Goal: Task Accomplishment & Management: Manage account settings

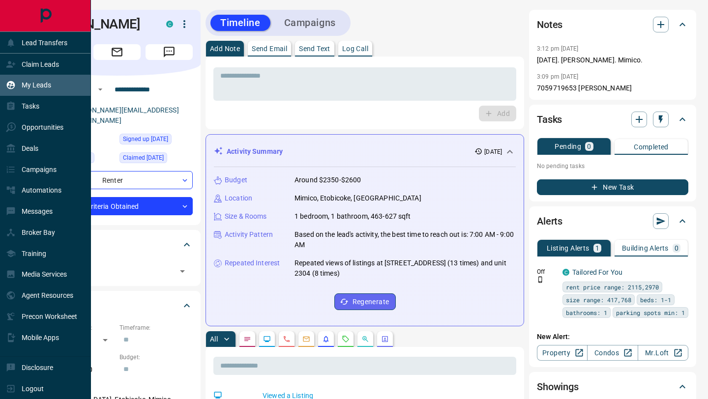
click at [48, 91] on div "My Leads" at bounding box center [28, 85] width 45 height 16
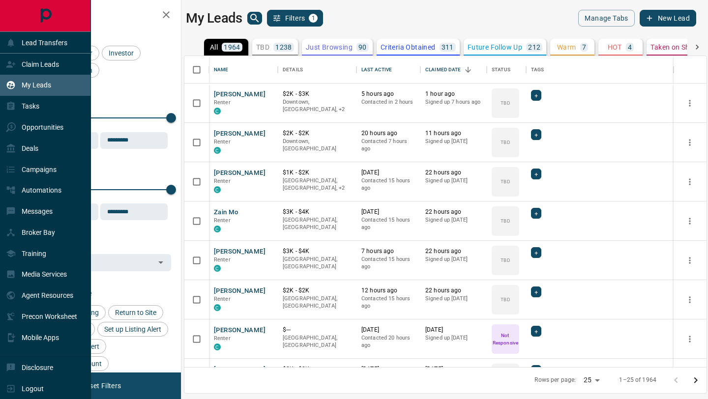
scroll to position [311, 522]
click at [43, 64] on p "Claim Leads" at bounding box center [40, 65] width 37 height 8
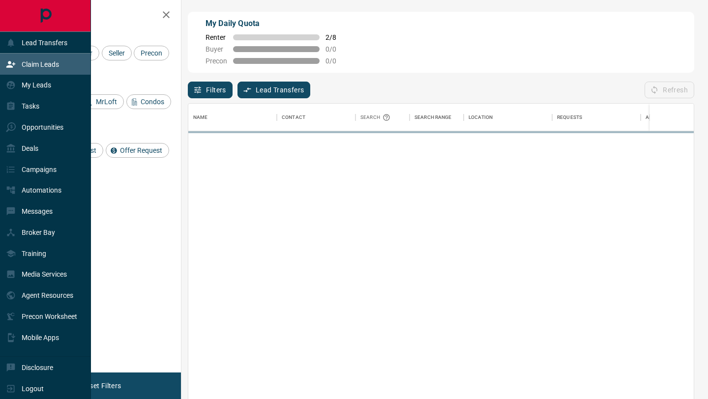
scroll to position [304, 506]
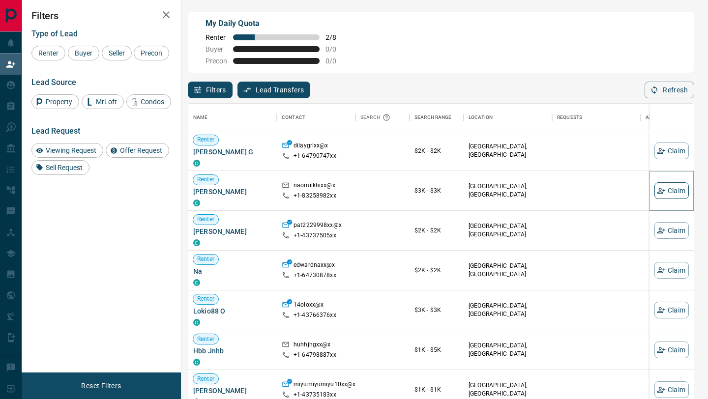
click at [664, 192] on icon "button" at bounding box center [661, 190] width 9 height 9
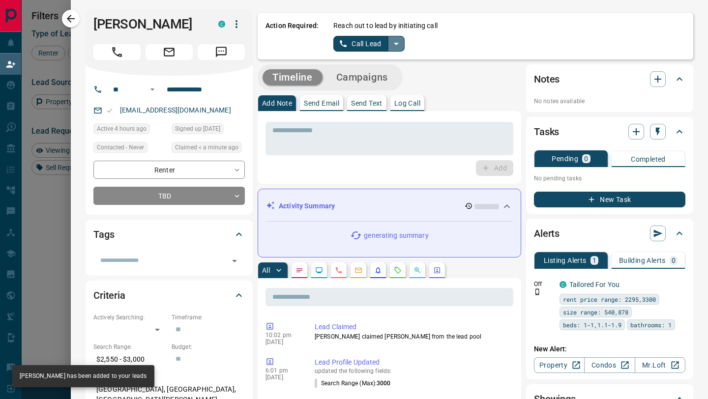
click at [396, 44] on icon "split button" at bounding box center [396, 44] width 5 height 2
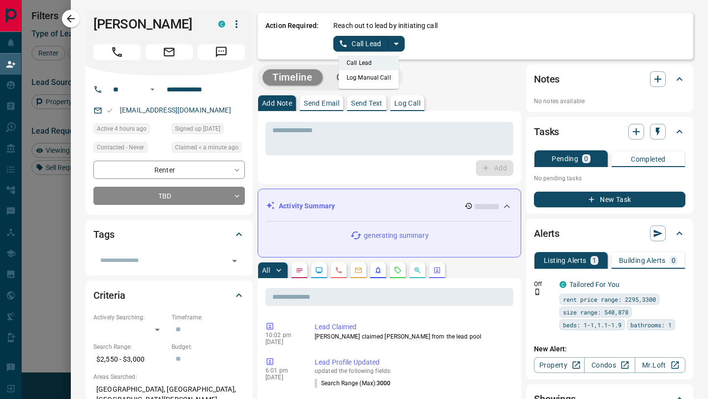
click at [362, 79] on li "Log Manual Call" at bounding box center [369, 77] width 60 height 15
click at [362, 44] on button "Log Manual Call" at bounding box center [366, 44] width 65 height 16
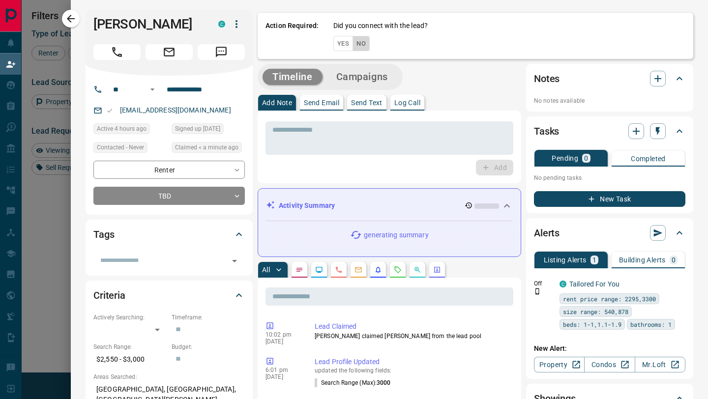
click at [367, 44] on button "No" at bounding box center [361, 43] width 17 height 15
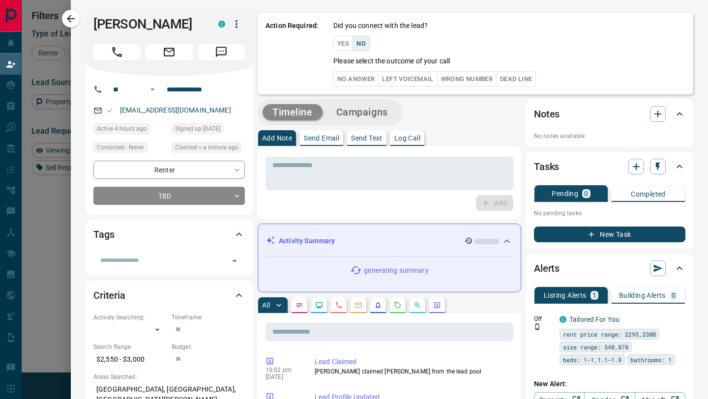
click at [354, 77] on button "No Answer" at bounding box center [356, 78] width 45 height 15
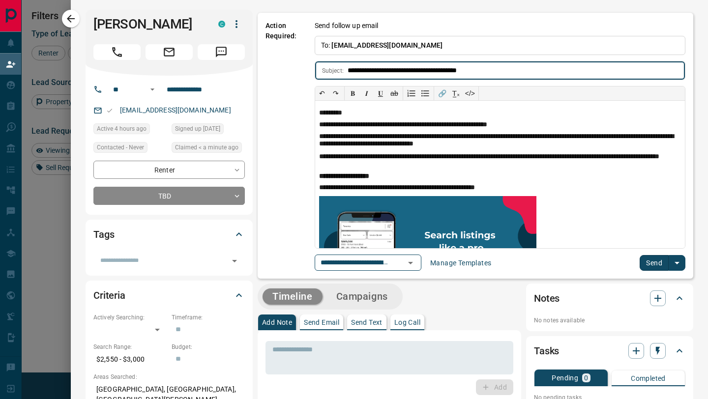
click at [648, 265] on button "Send" at bounding box center [654, 263] width 29 height 16
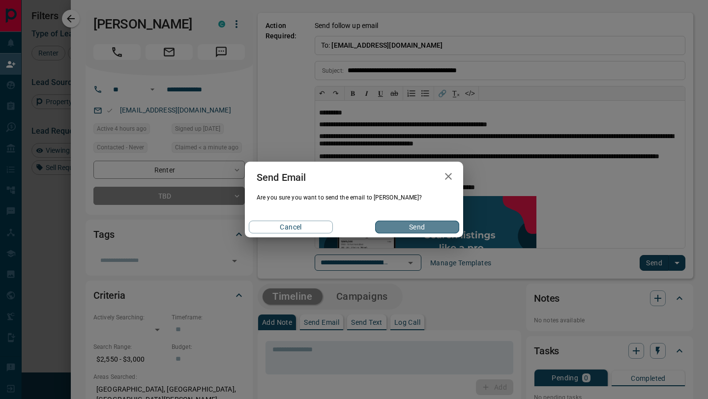
click at [404, 229] on button "Send" at bounding box center [417, 227] width 84 height 13
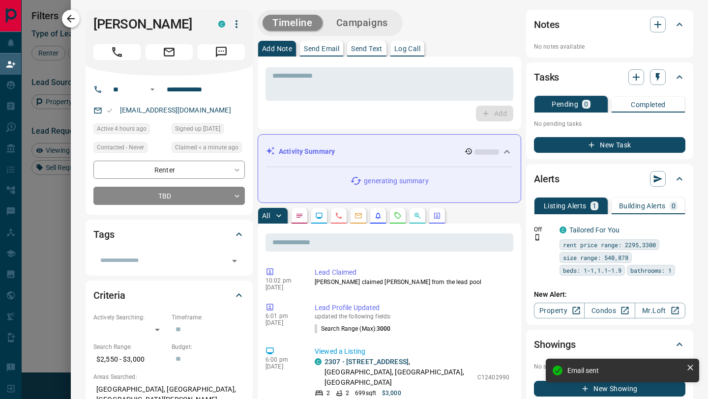
click at [67, 17] on icon "button" at bounding box center [71, 19] width 12 height 12
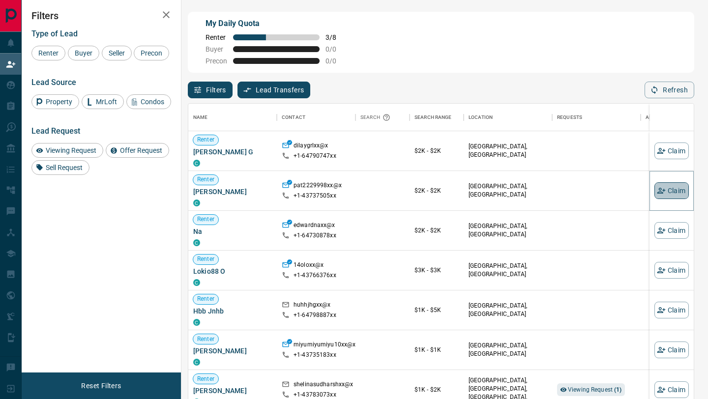
click at [671, 187] on button "Claim" at bounding box center [672, 191] width 34 height 17
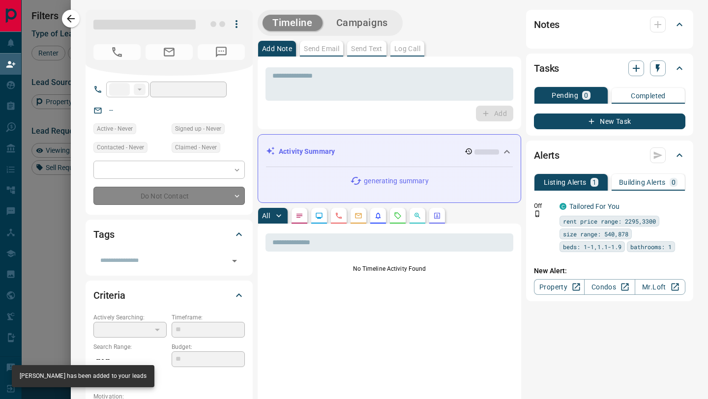
type input "**"
type input "**********"
type input "**"
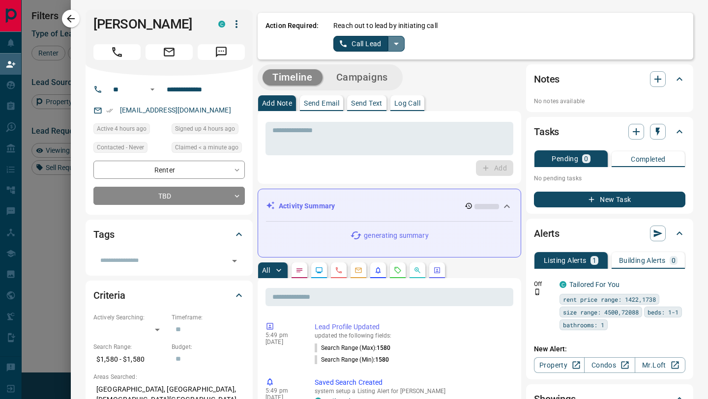
click at [396, 43] on icon "split button" at bounding box center [396, 44] width 5 height 2
click at [359, 79] on li "Log Manual Call" at bounding box center [369, 77] width 60 height 15
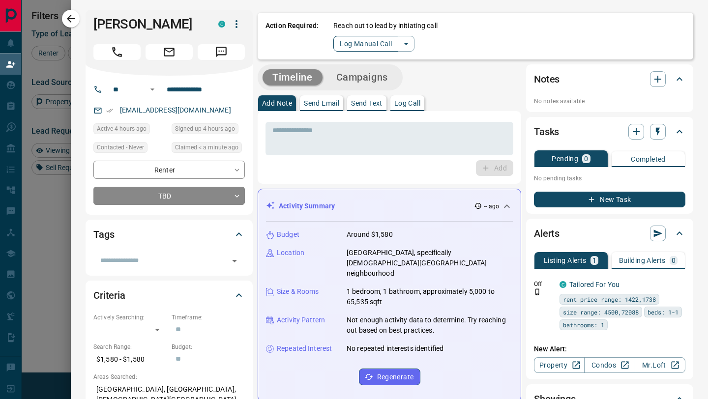
click at [360, 40] on button "Log Manual Call" at bounding box center [366, 44] width 65 height 16
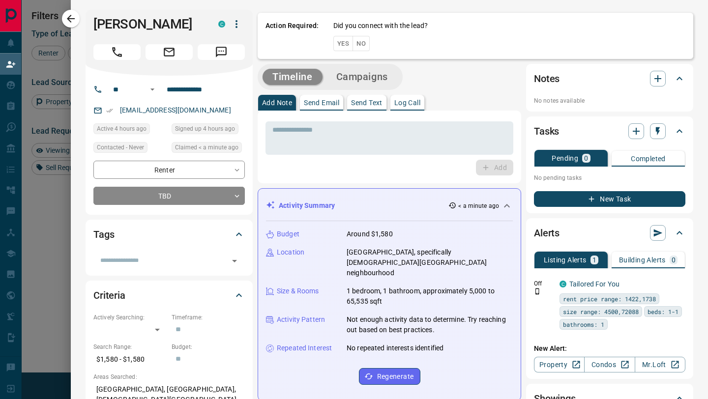
click at [362, 42] on button "No" at bounding box center [361, 43] width 17 height 15
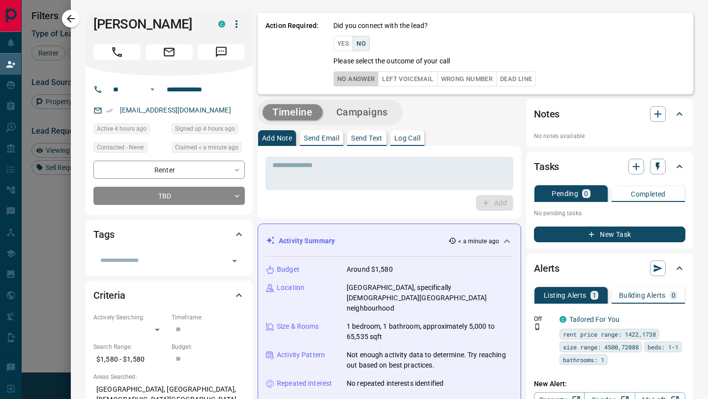
click at [360, 82] on button "No Answer" at bounding box center [356, 78] width 45 height 15
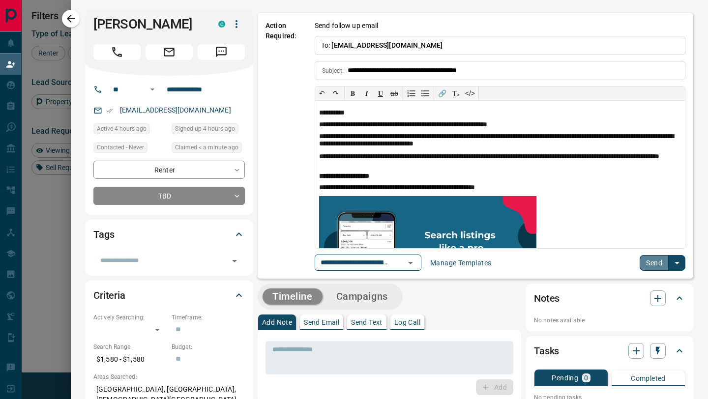
click at [657, 264] on button "Send" at bounding box center [654, 263] width 29 height 16
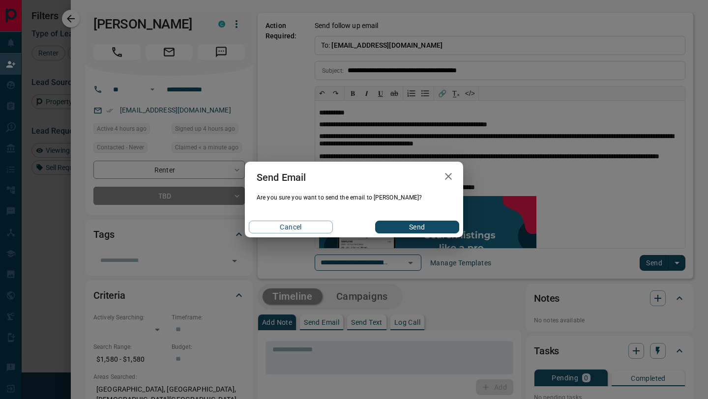
click at [440, 225] on button "Send" at bounding box center [417, 227] width 84 height 13
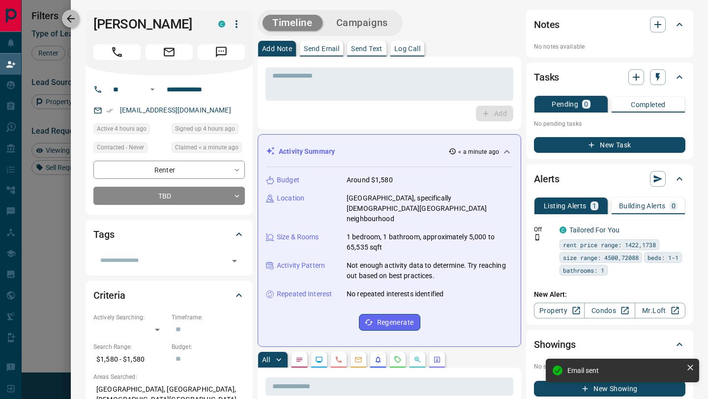
click at [72, 16] on icon "button" at bounding box center [71, 19] width 12 height 12
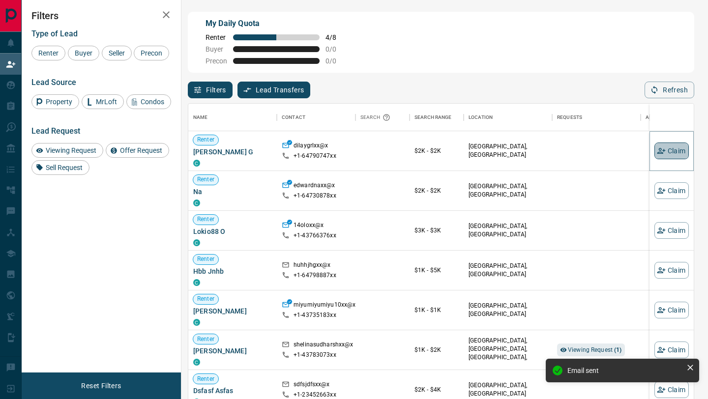
click at [662, 150] on icon "button" at bounding box center [661, 151] width 9 height 9
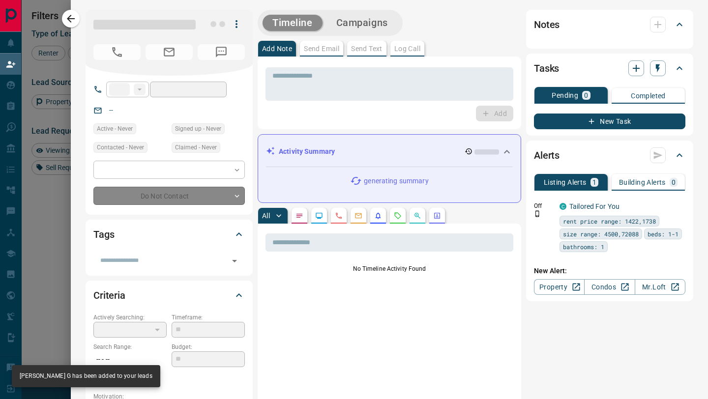
type input "**"
type input "**********"
type input "**"
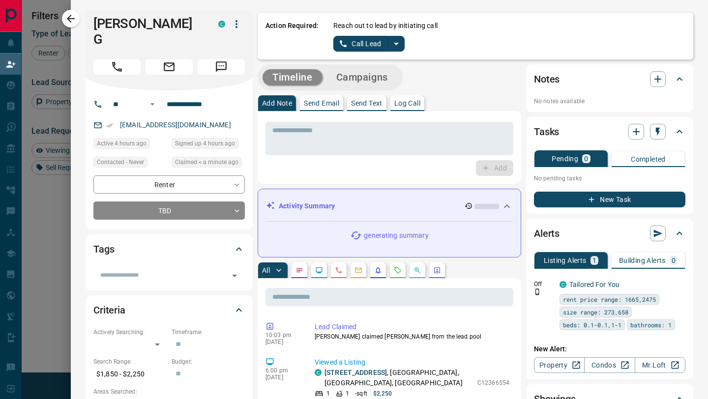
click at [397, 41] on icon "split button" at bounding box center [397, 44] width 12 height 12
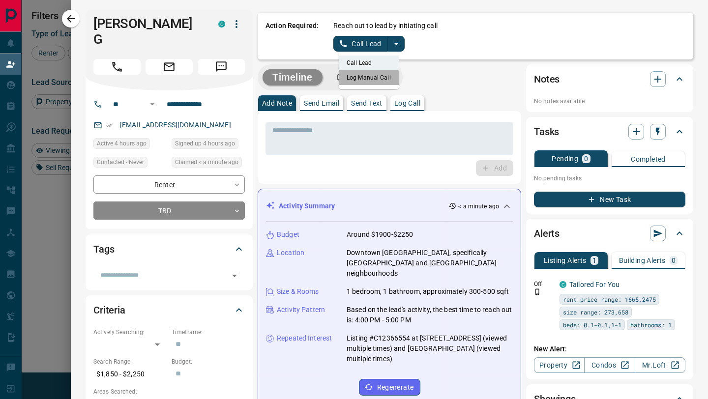
click at [365, 80] on li "Log Manual Call" at bounding box center [369, 77] width 60 height 15
click at [364, 43] on button "Log Manual Call" at bounding box center [366, 44] width 65 height 16
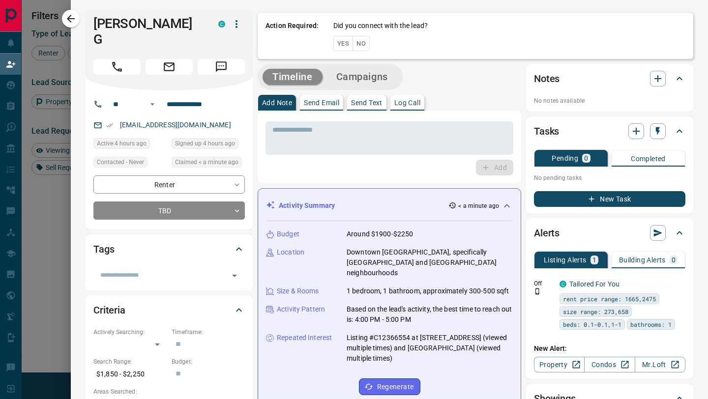
click at [364, 43] on button "No" at bounding box center [361, 43] width 17 height 15
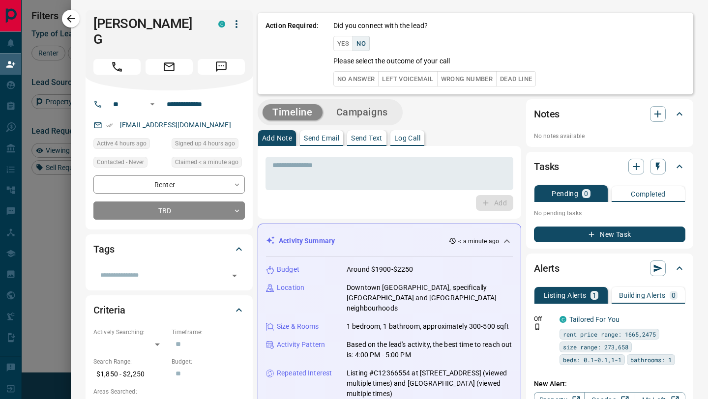
click at [353, 74] on button "No Answer" at bounding box center [356, 78] width 45 height 15
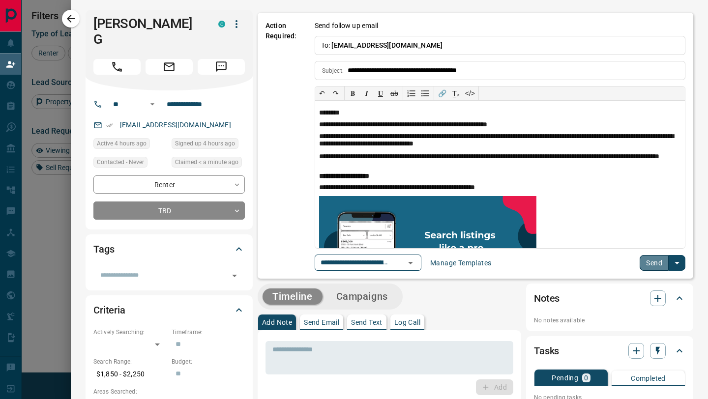
click at [649, 265] on button "Send" at bounding box center [654, 263] width 29 height 16
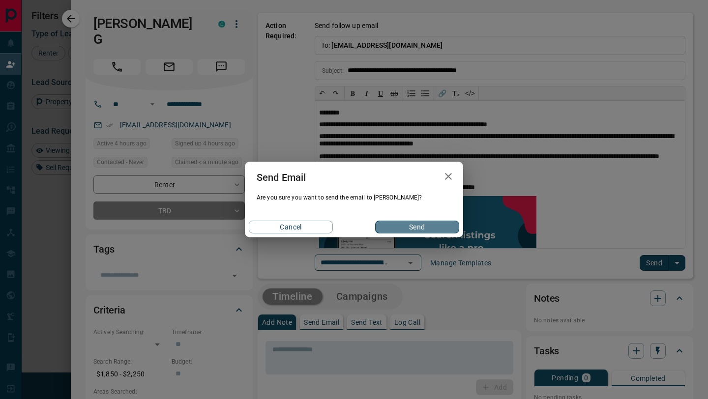
click at [397, 231] on button "Send" at bounding box center [417, 227] width 84 height 13
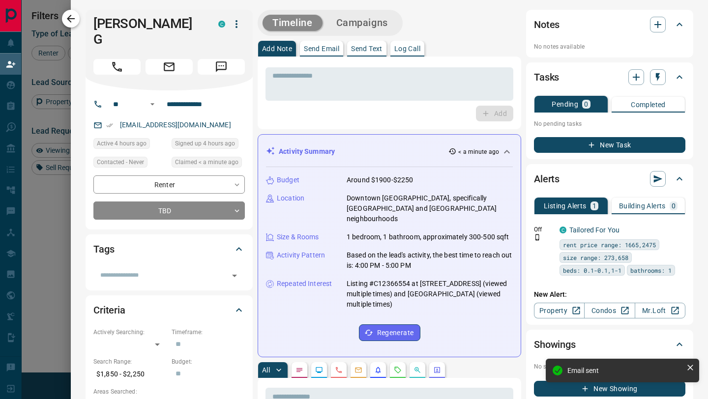
click at [68, 22] on icon "button" at bounding box center [71, 19] width 12 height 12
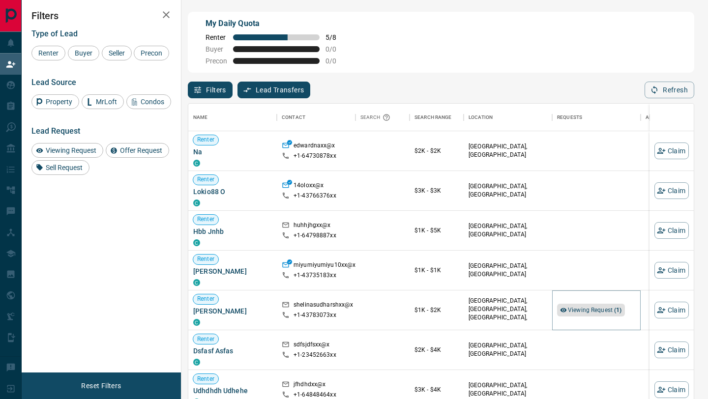
click at [576, 310] on span "Viewing Request ( 1 )" at bounding box center [595, 310] width 54 height 7
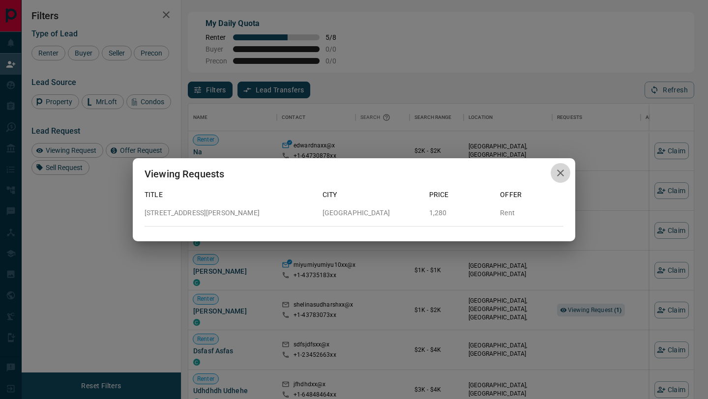
click at [556, 171] on icon "button" at bounding box center [561, 173] width 12 height 12
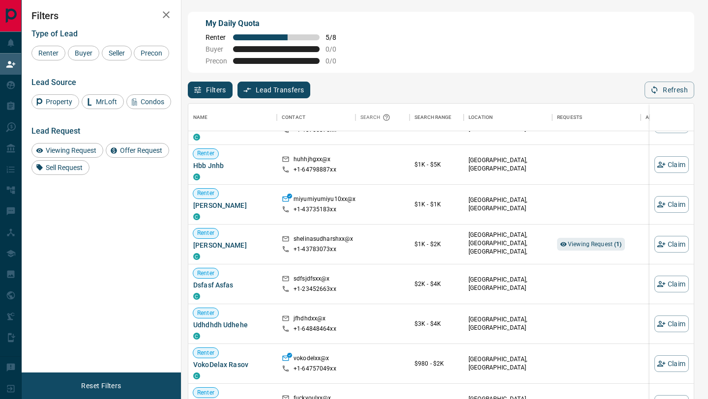
scroll to position [0, 0]
